Goal: Obtain resource: Obtain resource

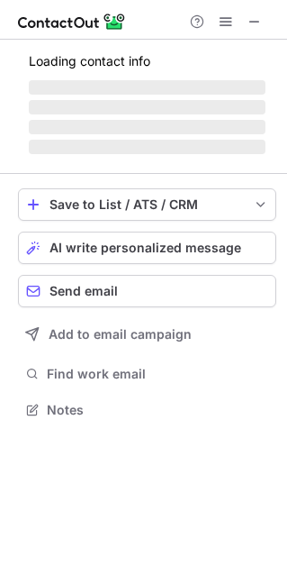
scroll to position [436, 287]
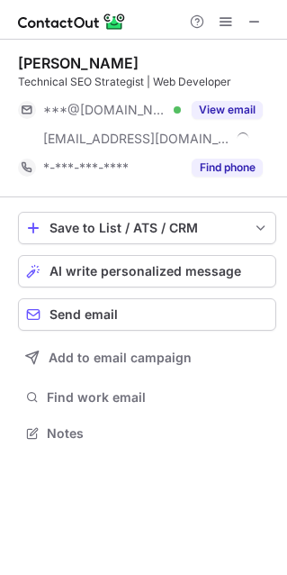
scroll to position [421, 287]
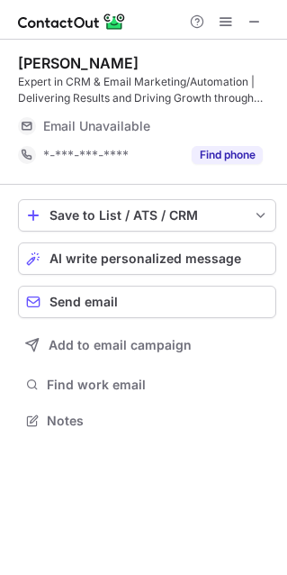
scroll to position [407, 287]
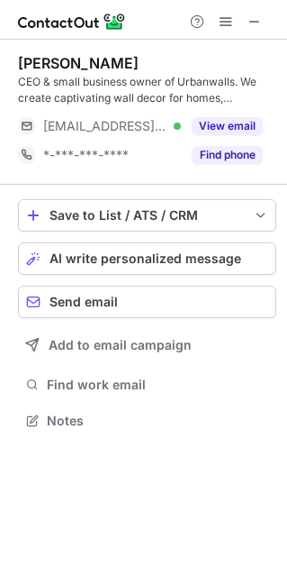
scroll to position [407, 287]
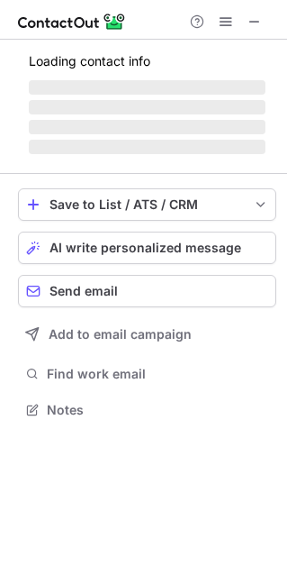
scroll to position [436, 287]
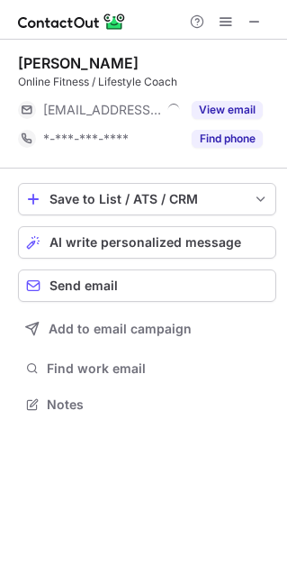
scroll to position [9, 9]
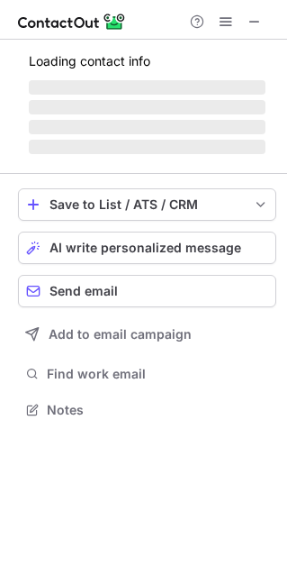
scroll to position [436, 287]
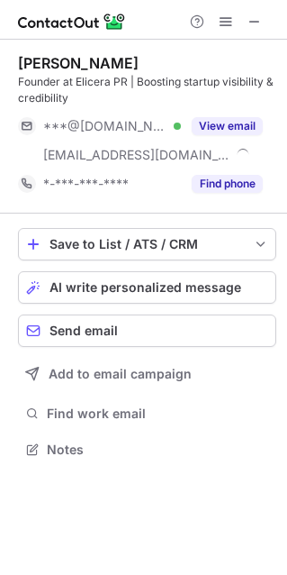
click at [192, 140] on div "View email" at bounding box center [222, 126] width 82 height 29
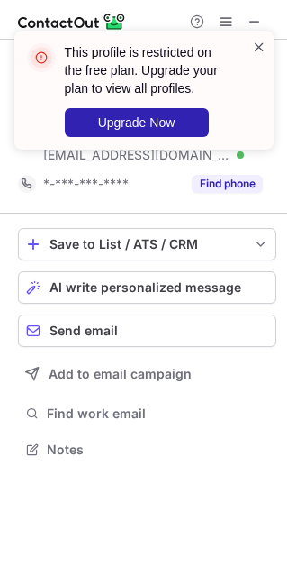
click at [256, 45] on span at bounding box center [259, 47] width 14 height 18
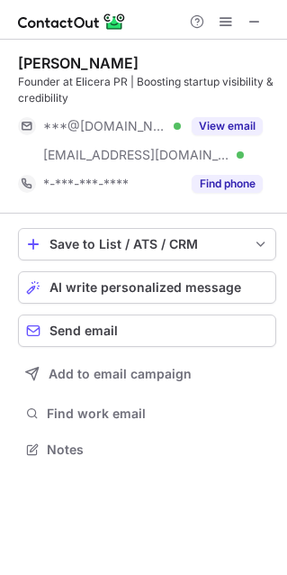
click at [204, 138] on div "This profile is restricted on the free plan. Upgrade your plan to view all prof…" at bounding box center [143, 287] width 287 height 575
click at [204, 138] on div "View email" at bounding box center [222, 126] width 82 height 29
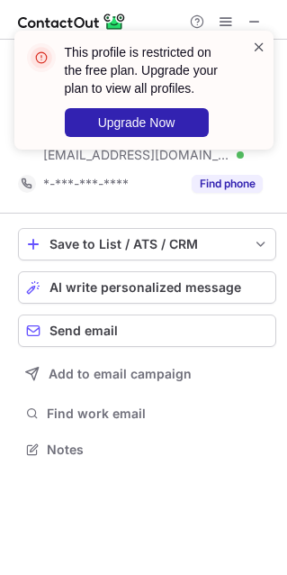
click at [261, 46] on span at bounding box center [259, 47] width 14 height 18
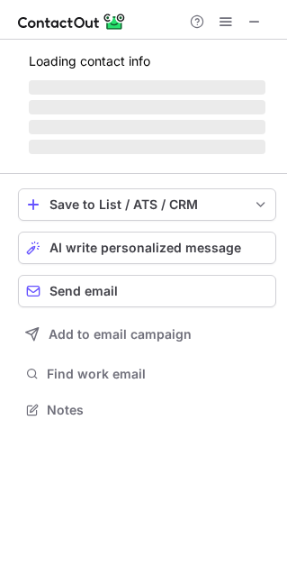
scroll to position [9, 9]
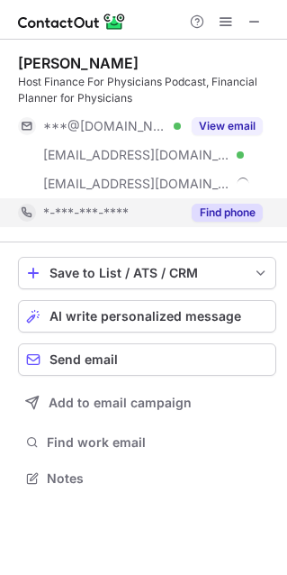
scroll to position [465, 287]
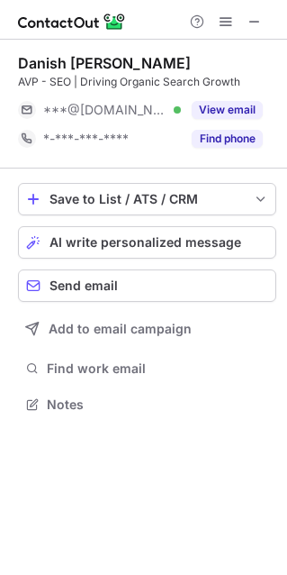
scroll to position [9, 9]
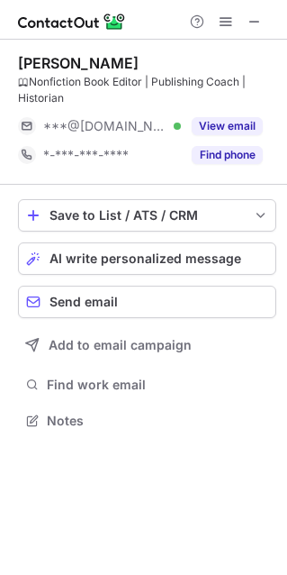
scroll to position [407, 287]
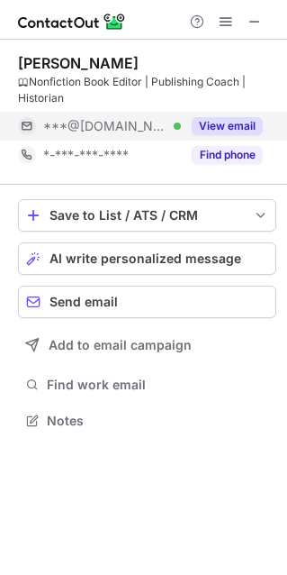
click at [106, 127] on span "***@[DOMAIN_NAME]" at bounding box center [105, 126] width 124 height 16
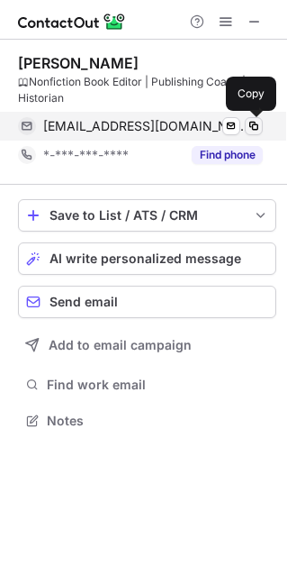
click at [251, 124] on span at bounding box center [254, 126] width 14 height 14
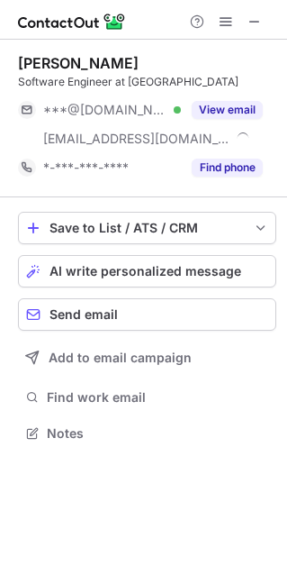
scroll to position [421, 287]
